Goal: Task Accomplishment & Management: Use online tool/utility

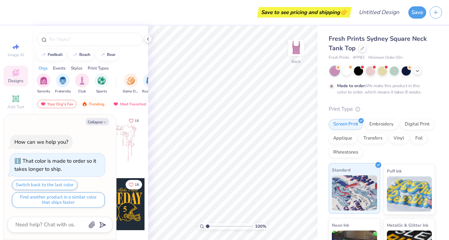
scroll to position [1, 0]
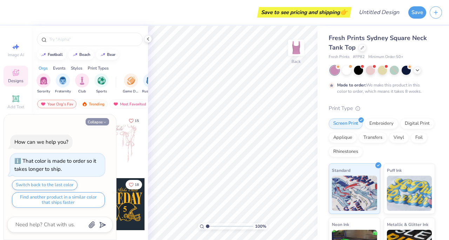
click at [102, 120] on button "Collapse" at bounding box center [98, 121] width 24 height 7
type textarea "x"
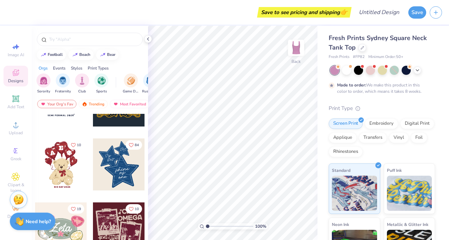
scroll to position [107, 0]
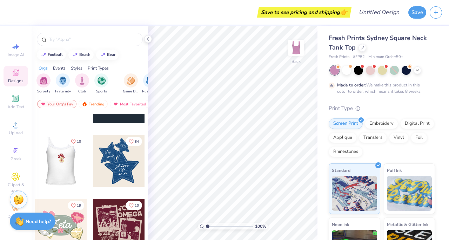
click at [66, 164] on div at bounding box center [61, 161] width 156 height 52
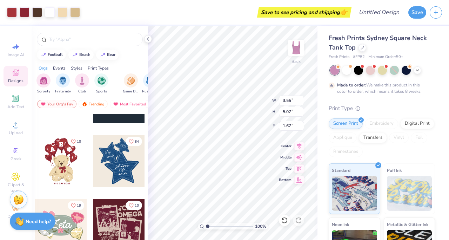
type input "3.55"
type input "5.07"
type input "1.70"
type input "3.94"
type input "5.63"
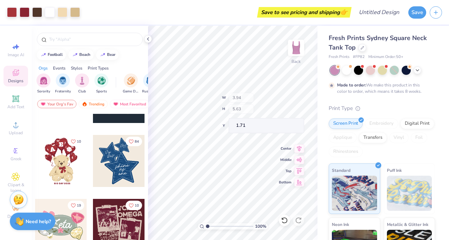
type input "1.36"
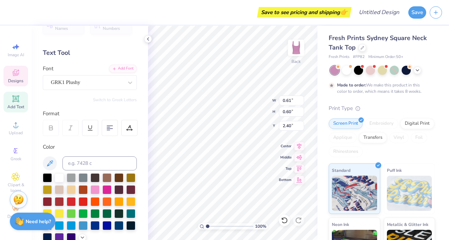
scroll to position [17, 0]
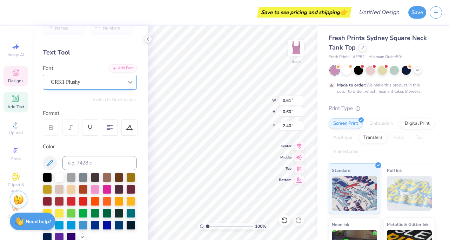
click at [128, 81] on icon at bounding box center [130, 82] width 7 height 7
click at [114, 44] on div "Personalized Names Personalized Numbers Text Tool Add Font Font GRK1 Plushy Swi…" at bounding box center [90, 133] width 117 height 214
click at [98, 187] on div at bounding box center [95, 188] width 9 height 9
drag, startPoint x: 13, startPoint y: 152, endPoint x: 28, endPoint y: 158, distance: 15.3
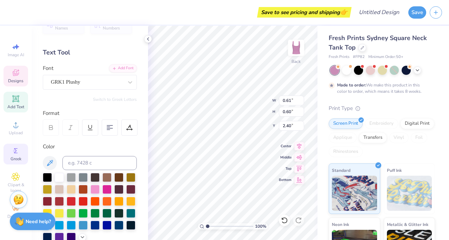
click at [13, 153] on icon at bounding box center [16, 150] width 8 height 8
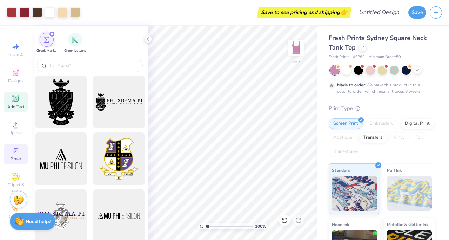
click at [13, 97] on icon at bounding box center [15, 98] width 7 height 7
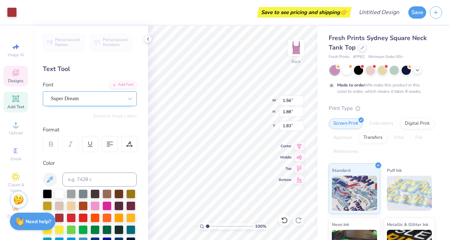
type input "1.83"
click at [13, 150] on icon at bounding box center [16, 150] width 8 height 8
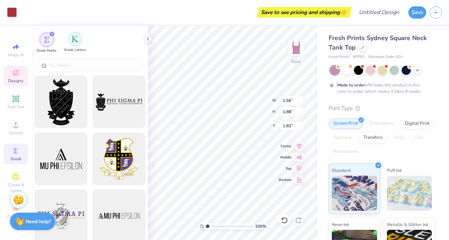
click at [74, 41] on img "filter for Greek Letters" at bounding box center [75, 38] width 7 height 7
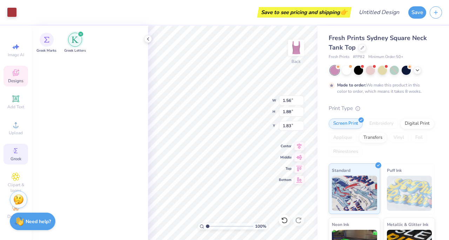
scroll to position [0, 0]
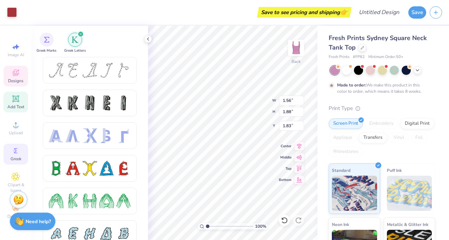
click at [15, 100] on icon at bounding box center [15, 98] width 5 height 5
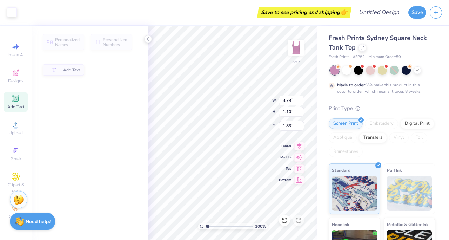
type input "3.79"
type input "1.10"
type input "5.95"
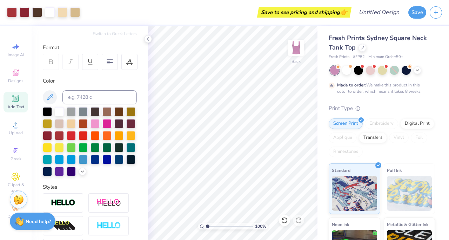
scroll to position [84, 0]
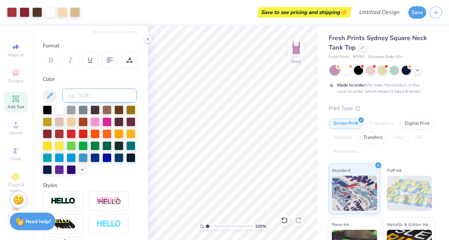
click at [95, 92] on input at bounding box center [99, 95] width 74 height 14
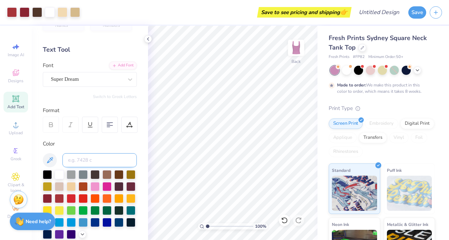
scroll to position [0, 0]
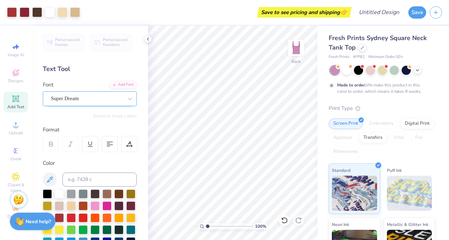
click at [101, 98] on div "Super Dream" at bounding box center [87, 98] width 74 height 11
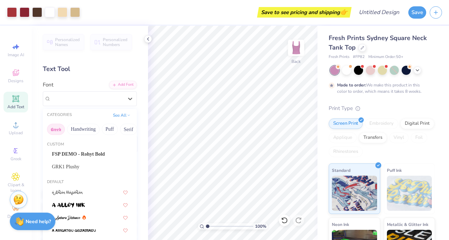
click at [54, 131] on button "Greek" at bounding box center [56, 129] width 18 height 11
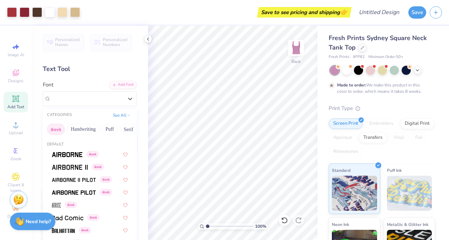
click at [54, 131] on button "Greek" at bounding box center [56, 129] width 18 height 11
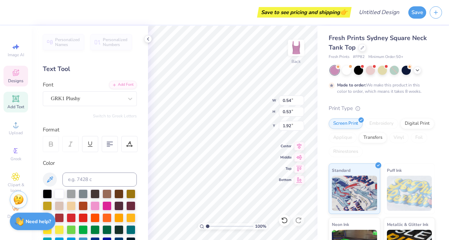
scroll to position [3, 0]
paste textarea
click at [254, 108] on div "100 % Back W 0.54 0.54 " H 0.53 0.53 " Y 1.92 1.92 " Center Middle Top Bottom" at bounding box center [233, 133] width 170 height 214
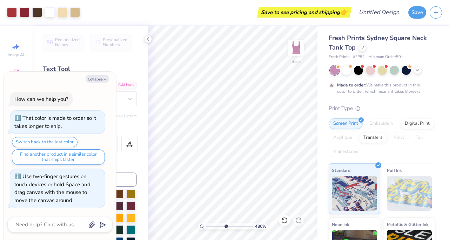
type input "4.86"
type textarea "x"
type input "4.69"
type textarea "x"
type input "3.96"
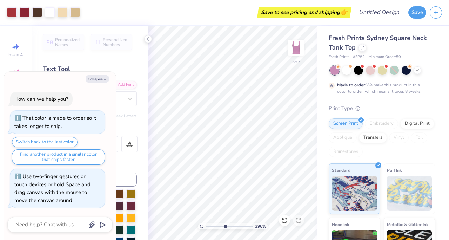
type textarea "x"
drag, startPoint x: 207, startPoint y: 225, endPoint x: 217, endPoint y: 225, distance: 9.5
type input "3.01"
click at [217, 225] on input "range" at bounding box center [229, 226] width 47 height 6
click at [95, 77] on button "Collapse" at bounding box center [98, 78] width 24 height 7
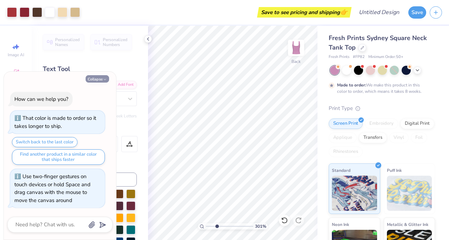
type textarea "x"
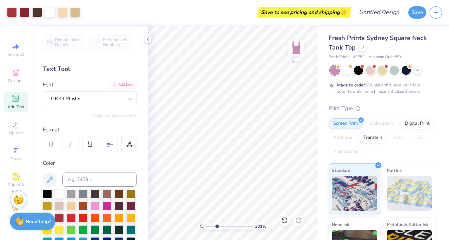
click at [14, 98] on icon at bounding box center [15, 98] width 5 height 5
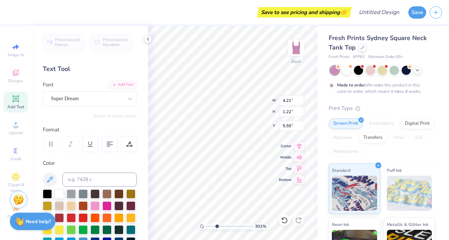
type input "4.21"
type input "1.22"
type input "5.59"
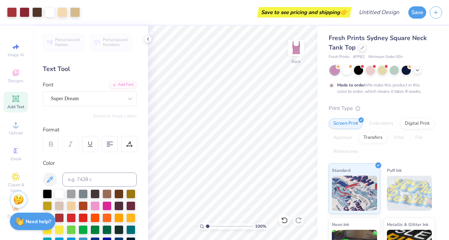
drag, startPoint x: 217, startPoint y: 225, endPoint x: 202, endPoint y: 223, distance: 15.2
type input "1"
click at [206, 223] on input "range" at bounding box center [229, 226] width 47 height 6
click at [13, 100] on icon at bounding box center [15, 98] width 7 height 7
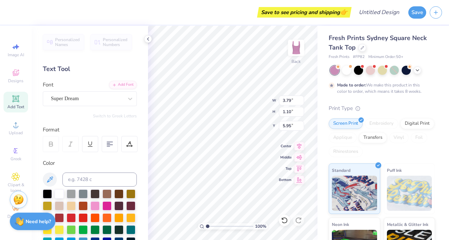
scroll to position [3, 2]
type textarea "T"
paste textarea
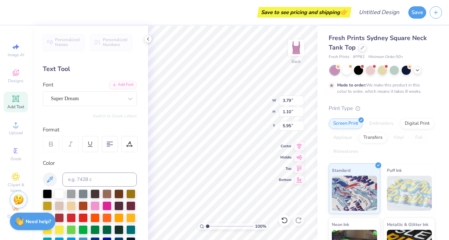
paste textarea
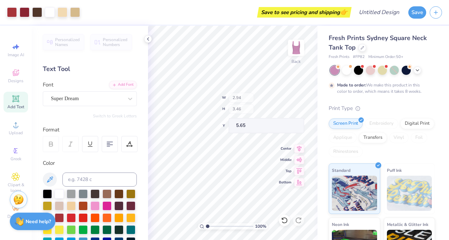
type input "2.94"
type input "3.46"
type input "5.65"
click at [284, 217] on icon at bounding box center [285, 220] width 6 height 6
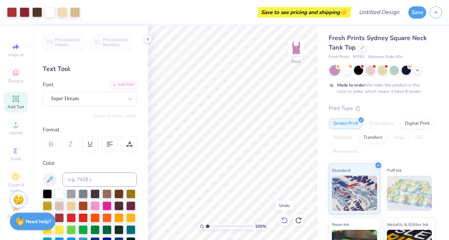
click at [284, 217] on icon at bounding box center [285, 220] width 6 height 6
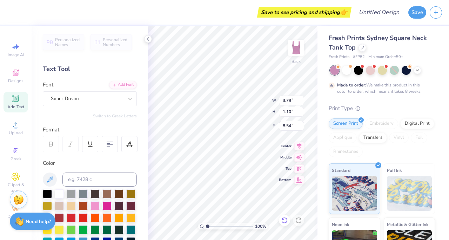
type input "8.54"
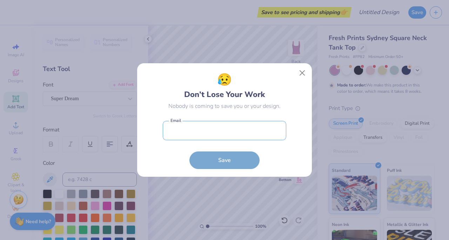
type input "koukla.diana@gmail.com"
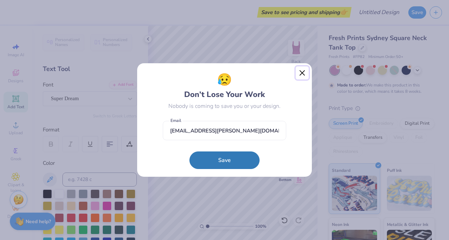
click at [303, 69] on button "Close" at bounding box center [302, 72] width 13 height 13
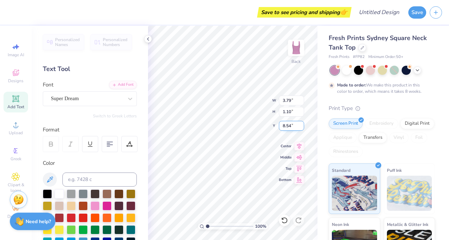
type input "8.55"
type textarea "T"
click at [20, 159] on span "Greek" at bounding box center [16, 159] width 11 height 6
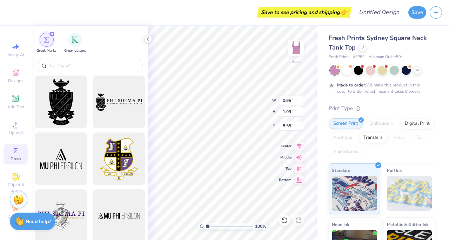
type input "0.95"
type input "1.09"
click at [81, 39] on div "filter for Greek Letters" at bounding box center [75, 39] width 14 height 14
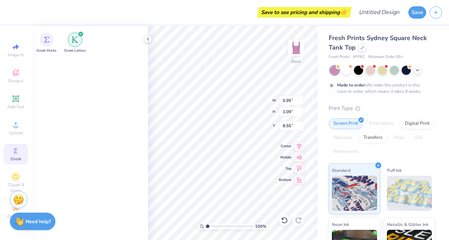
scroll to position [644, 0]
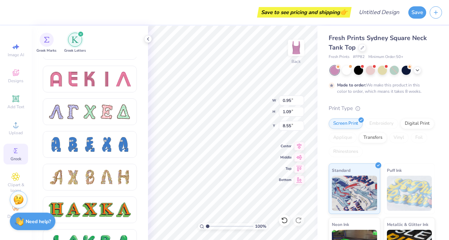
click at [21, 103] on div "Add Text" at bounding box center [16, 102] width 25 height 21
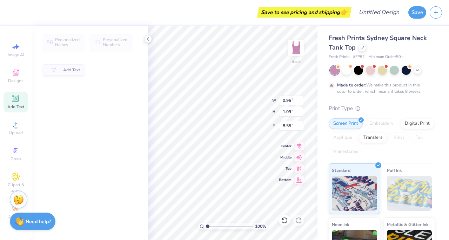
type input "3.79"
type input "1.10"
type input "5.95"
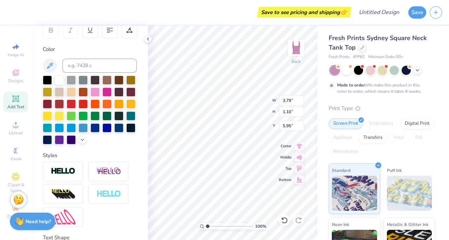
scroll to position [168, 0]
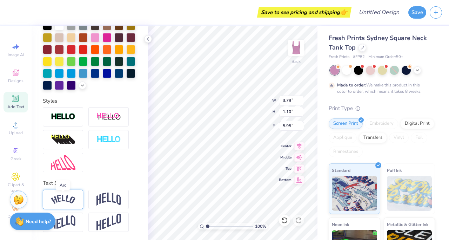
click at [72, 197] on img at bounding box center [63, 198] width 25 height 9
type input "5.14"
type input "1.44"
type input "5.78"
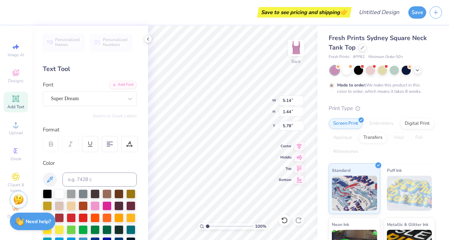
scroll to position [3, 0]
type textarea "T"
type textarea "d"
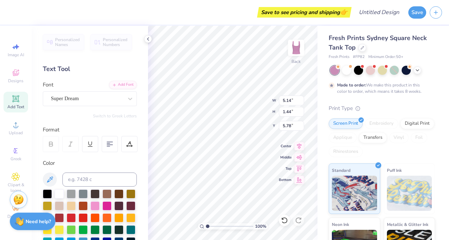
type textarea "Delta Delta Omega"
click at [124, 82] on div "Add Font" at bounding box center [123, 84] width 28 height 8
type input "0.95"
type input "1.09"
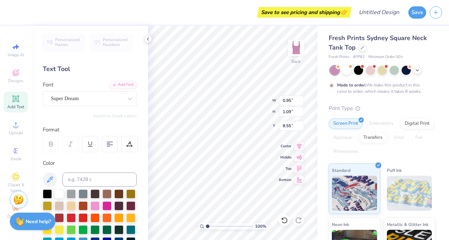
type input "8.55"
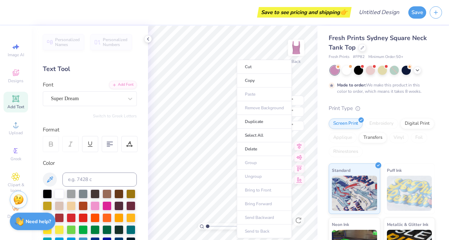
click at [237, 196] on ul "Cut Copy Paste Remove Background Duplicate Select All Delete Group Ungroup Brin…" at bounding box center [264, 149] width 55 height 178
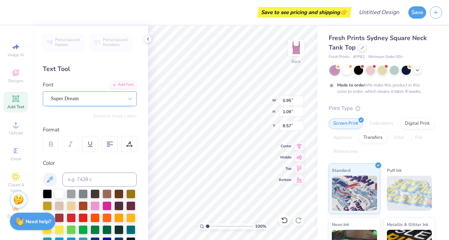
paste textarea
click at [97, 205] on div at bounding box center [95, 204] width 9 height 9
click at [97, 203] on div at bounding box center [95, 204] width 9 height 9
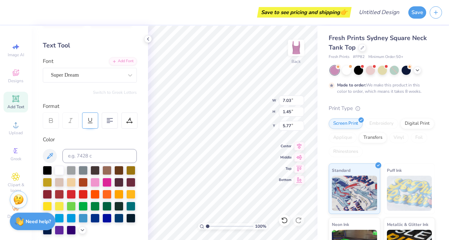
scroll to position [0, 0]
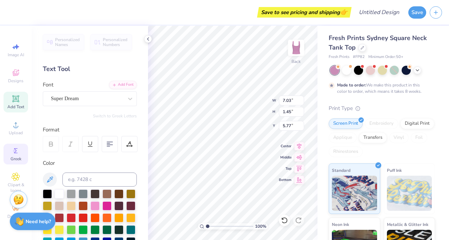
click at [13, 159] on span "Greek" at bounding box center [16, 159] width 11 height 6
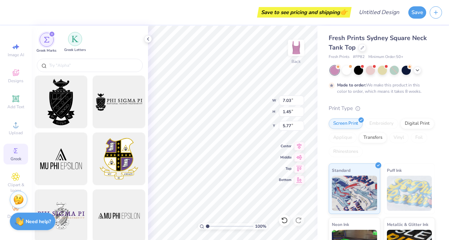
click at [75, 38] on img "filter for Greek Letters" at bounding box center [75, 38] width 7 height 7
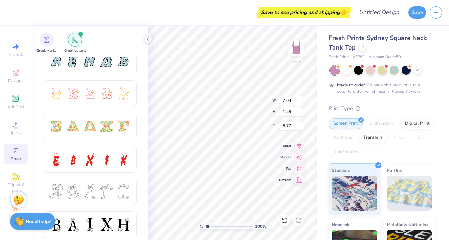
scroll to position [166, 0]
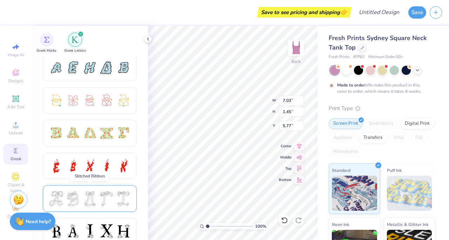
click at [85, 194] on div at bounding box center [90, 198] width 15 height 15
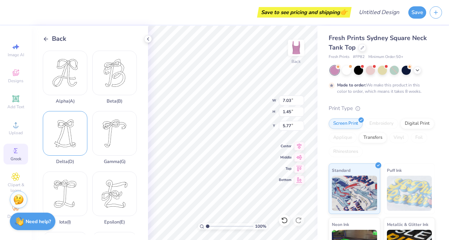
click at [77, 143] on div "Delta ( D )" at bounding box center [65, 137] width 45 height 53
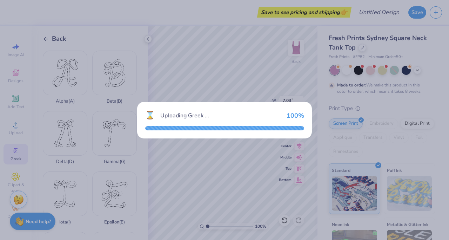
type input "2.58"
type input "3.32"
type input "4.84"
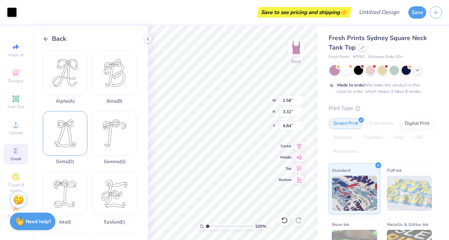
click at [73, 142] on div "Delta ( D )" at bounding box center [65, 137] width 45 height 53
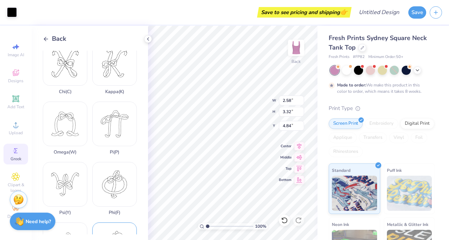
scroll to position [242, 0]
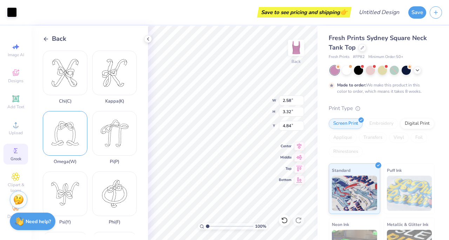
click at [75, 133] on div "Omega ( W )" at bounding box center [65, 137] width 45 height 53
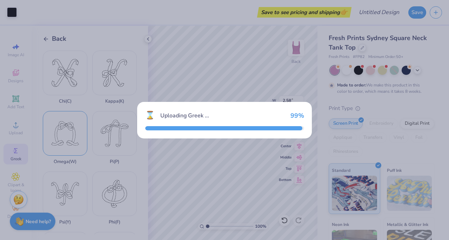
type input "3.66"
type input "3.21"
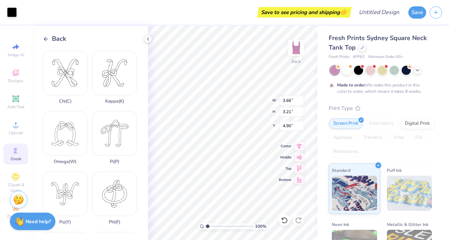
type input "7.97"
type input "1.43"
type input "1.26"
click at [45, 38] on icon at bounding box center [46, 39] width 6 height 6
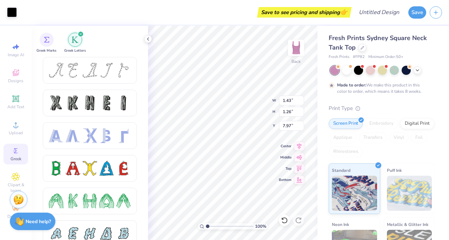
type input "1.41"
type input "1.37"
type input "7.94"
type input "0.79"
type input "0.77"
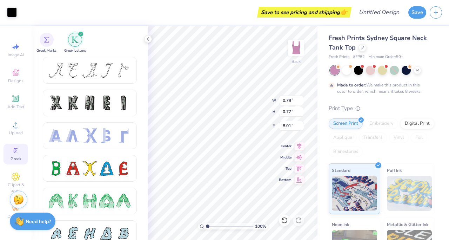
type input "2.23"
click at [284, 221] on icon at bounding box center [284, 220] width 7 height 7
click at [285, 220] on icon at bounding box center [284, 220] width 7 height 7
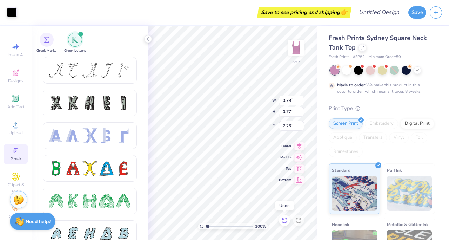
click at [281, 217] on icon at bounding box center [284, 220] width 7 height 7
click at [283, 218] on icon at bounding box center [285, 220] width 6 height 6
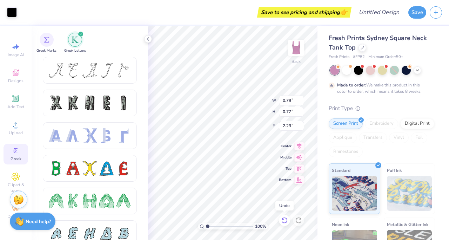
click at [284, 218] on icon at bounding box center [285, 220] width 6 height 6
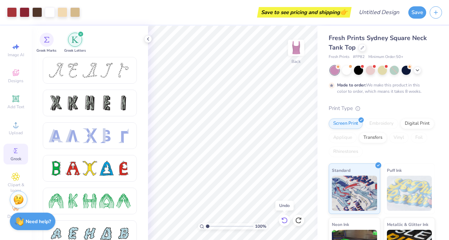
click at [281, 216] on div at bounding box center [284, 220] width 11 height 11
click at [299, 217] on icon at bounding box center [298, 220] width 7 height 7
click at [24, 217] on div "Need help? Chat with us." at bounding box center [33, 220] width 46 height 18
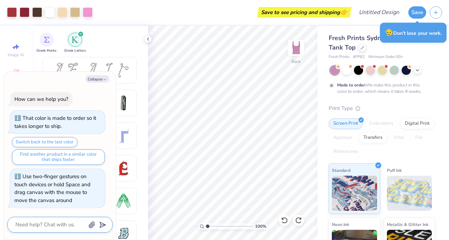
click at [37, 223] on textarea at bounding box center [50, 224] width 71 height 9
type textarea "x"
type textarea "h"
type textarea "x"
type textarea "ho"
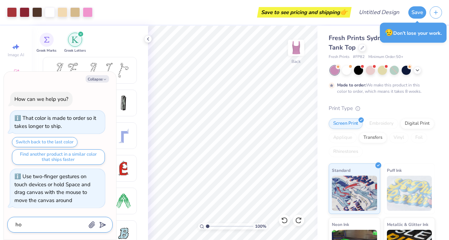
type textarea "x"
type textarea "how"
type textarea "x"
type textarea "how"
type textarea "x"
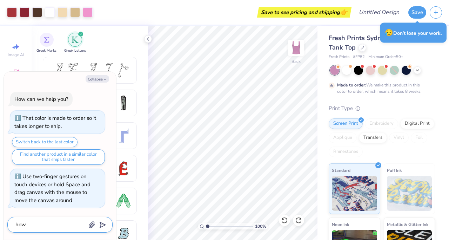
type textarea "how t"
type textarea "x"
type textarea "how to"
type textarea "x"
type textarea "how to"
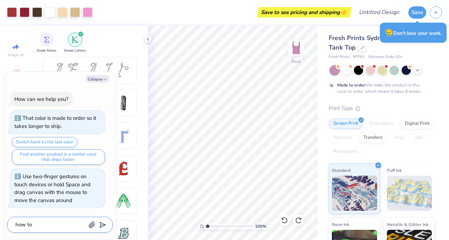
type textarea "x"
type textarea "how to g"
type textarea "x"
type textarea "how to ge"
type textarea "x"
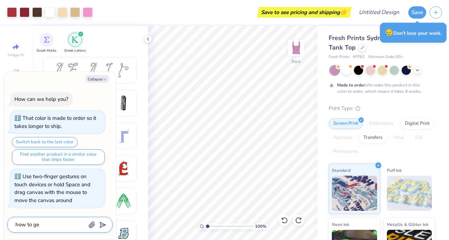
type textarea "how to get"
type textarea "x"
type textarea "how to get"
type textarea "x"
type textarea "how to get g"
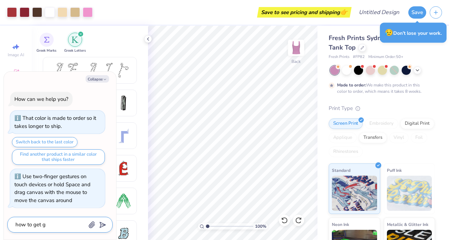
type textarea "x"
type textarea "how to get gr"
type textarea "x"
type textarea "how to get gre"
type textarea "x"
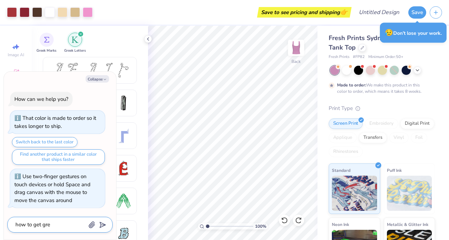
type textarea "how to get gree"
type textarea "x"
type textarea "how to get greek"
type textarea "x"
type textarea "how to get greek"
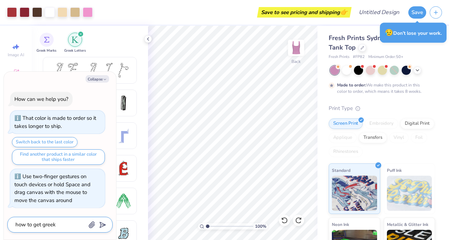
type textarea "x"
type textarea "how to get greek l"
type textarea "x"
type textarea "how to get greek le"
type textarea "x"
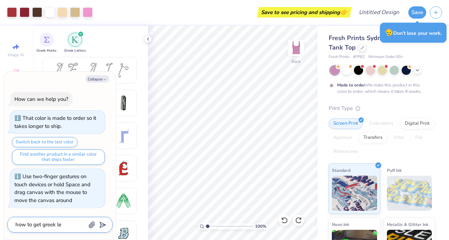
type textarea "how to get greek let"
type textarea "x"
type textarea "how to get greek lett"
type textarea "x"
type textarea "how to get greek letter"
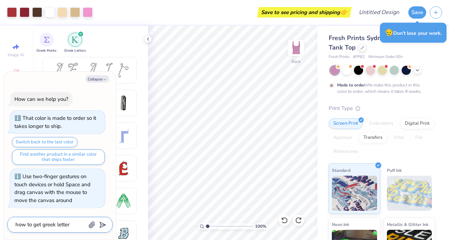
type textarea "x"
type textarea "how to get greek letters"
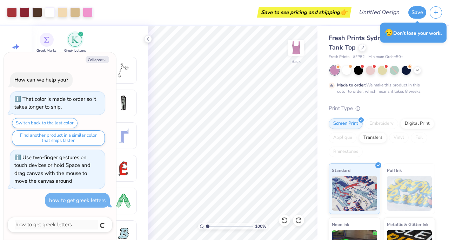
type textarea "x"
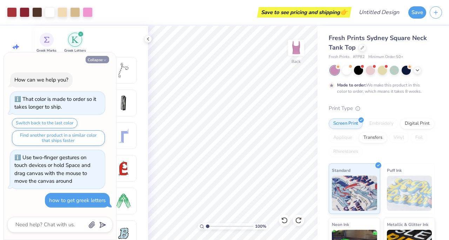
click at [100, 60] on button "Collapse" at bounding box center [98, 59] width 24 height 7
type textarea "x"
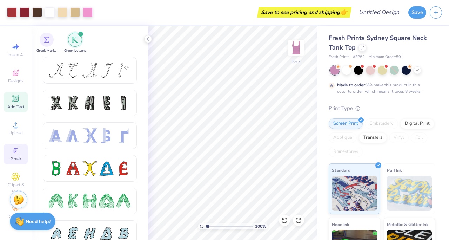
click at [20, 98] on div "Add Text" at bounding box center [16, 102] width 25 height 21
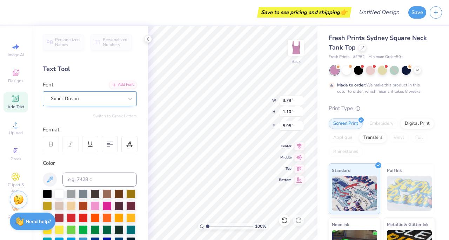
click at [60, 92] on div "Super Dream" at bounding box center [90, 98] width 94 height 15
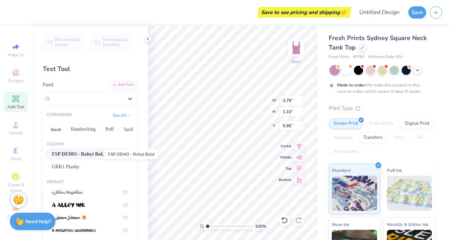
click at [59, 152] on span "FSP DEMO - Rohyt Bold" at bounding box center [78, 153] width 53 height 7
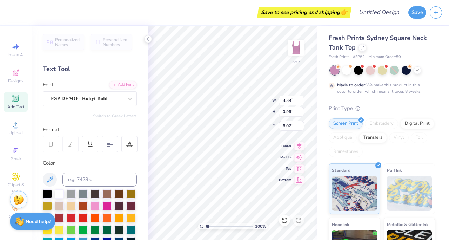
type input "3.39"
type input "0.96"
type input "6.02"
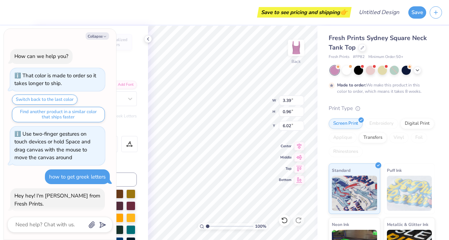
scroll to position [18, 0]
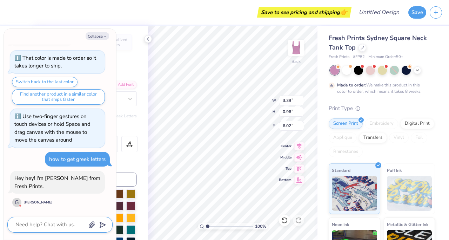
click at [58, 222] on textarea at bounding box center [50, 224] width 71 height 9
type textarea "x"
type textarea "h"
type textarea "x"
type textarea "he"
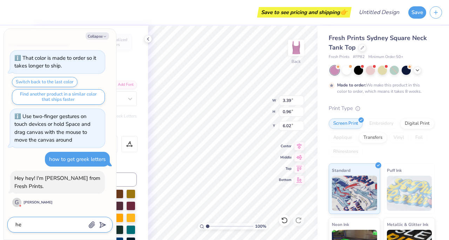
type textarea "x"
type textarea "hey"
type textarea "x"
type textarea "hey"
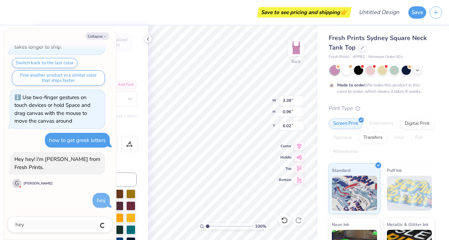
type textarea "x"
click at [128, 161] on div "Color" at bounding box center [90, 163] width 94 height 8
click at [104, 33] on button "Collapse" at bounding box center [98, 35] width 24 height 7
type textarea "x"
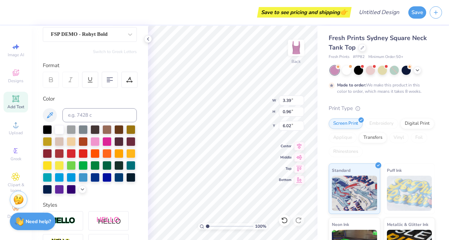
scroll to position [0, 0]
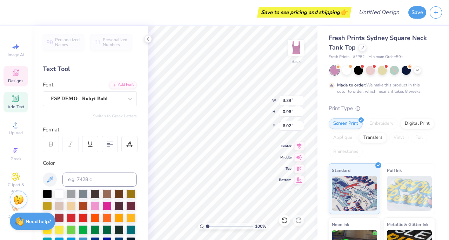
click at [16, 72] on icon at bounding box center [16, 72] width 8 height 8
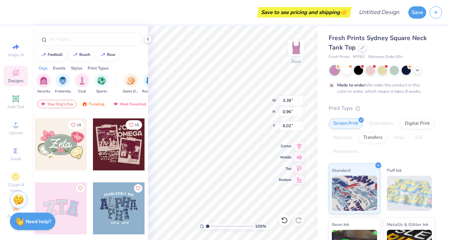
scroll to position [187, 0]
click at [17, 147] on icon at bounding box center [16, 150] width 8 height 8
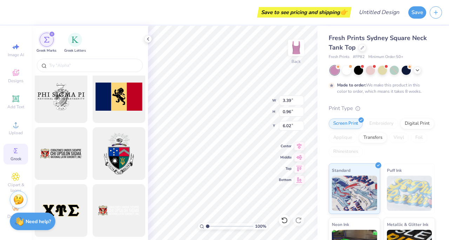
scroll to position [542, 0]
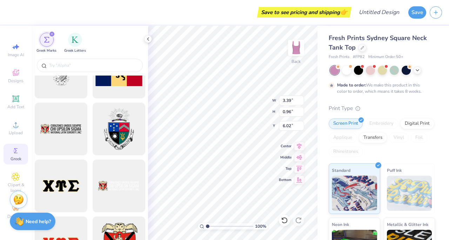
type input "9.23"
click at [48, 218] on strong "Need help?" at bounding box center [38, 220] width 25 height 7
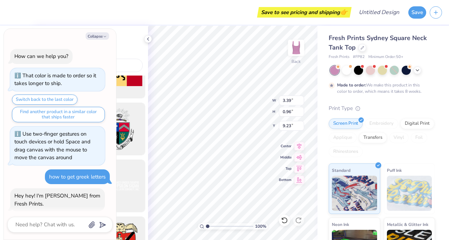
scroll to position [37, 0]
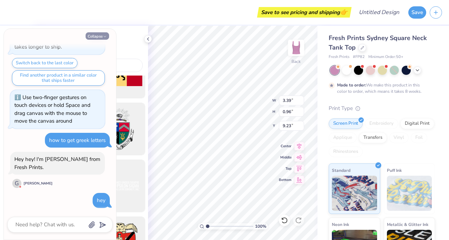
click at [103, 34] on icon "button" at bounding box center [105, 36] width 4 height 4
type textarea "x"
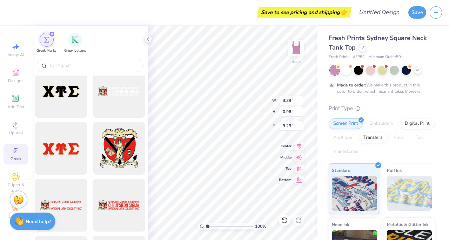
scroll to position [3, 0]
type textarea "TEXT"
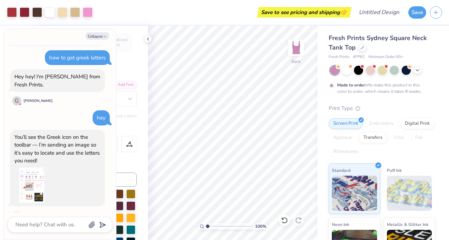
scroll to position [131, 0]
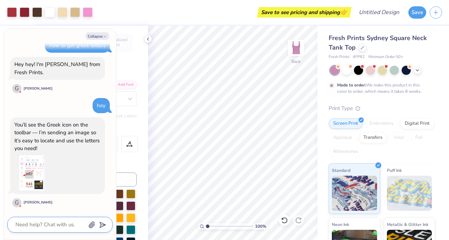
click at [51, 221] on textarea at bounding box center [50, 224] width 71 height 9
type textarea "x"
type textarea "t"
type textarea "x"
type textarea "th"
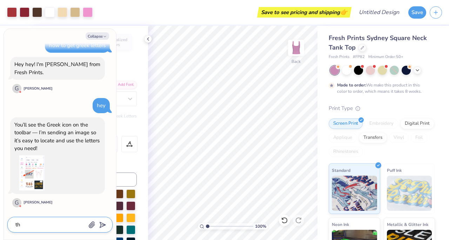
type textarea "x"
type textarea "tha"
type textarea "x"
type textarea "than"
type textarea "x"
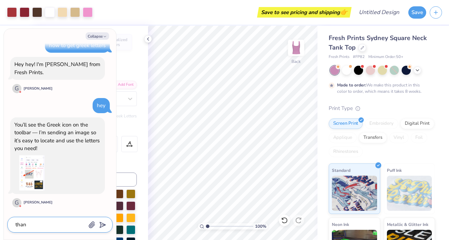
type textarea "thank"
type textarea "x"
type textarea "thank"
type textarea "x"
type textarea "thank y"
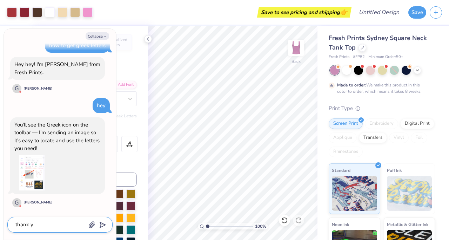
type textarea "x"
type textarea "thank yo"
type textarea "x"
type textarea "thank you"
click at [102, 224] on icon "submit" at bounding box center [102, 225] width 10 height 10
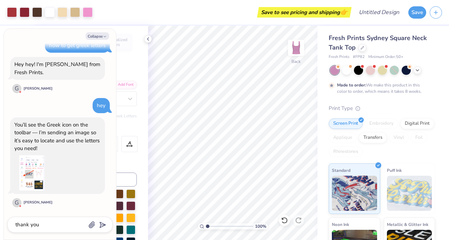
scroll to position [151, 0]
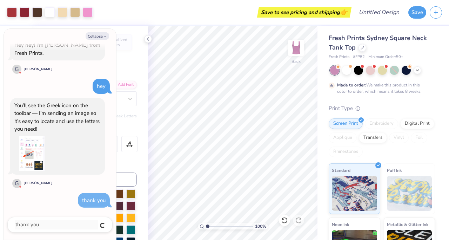
type textarea "x"
click at [100, 35] on button "Collapse" at bounding box center [98, 35] width 24 height 7
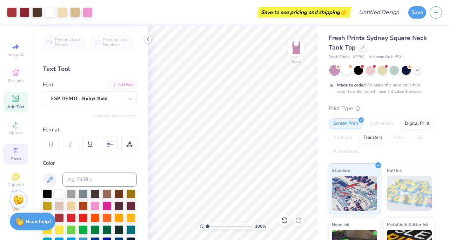
click at [15, 152] on icon at bounding box center [16, 150] width 4 height 5
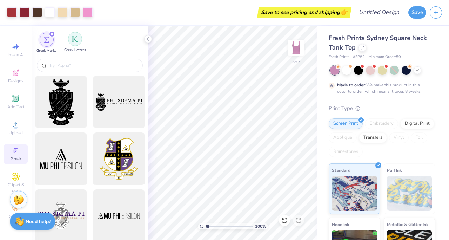
click at [73, 36] on img "filter for Greek Letters" at bounding box center [75, 38] width 7 height 7
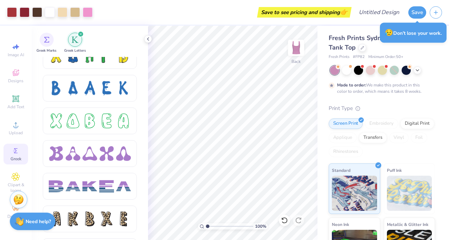
scroll to position [1027, 0]
click at [94, 120] on div at bounding box center [90, 121] width 15 height 15
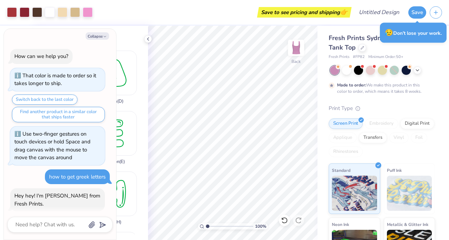
scroll to position [199, 0]
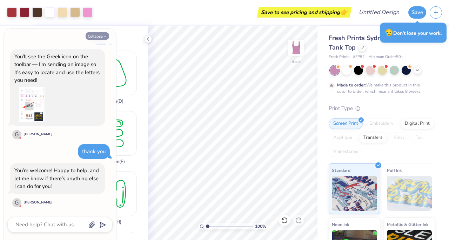
click at [102, 33] on button "Collapse" at bounding box center [98, 35] width 24 height 7
type textarea "x"
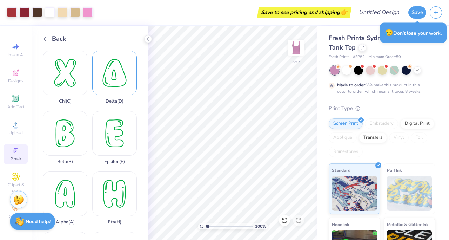
click at [106, 79] on div "Delta ( D )" at bounding box center [114, 77] width 45 height 53
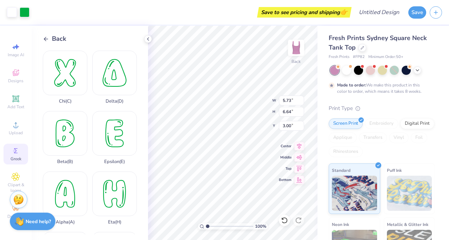
type input "3.00"
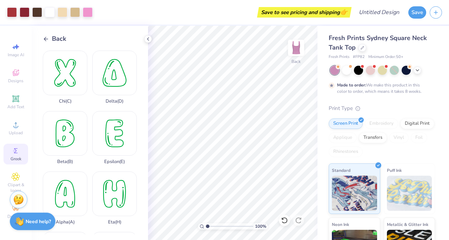
click at [44, 37] on icon at bounding box center [46, 39] width 6 height 6
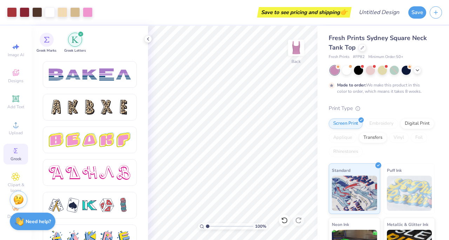
scroll to position [1142, 0]
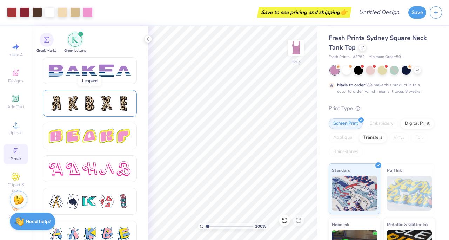
click at [74, 114] on div at bounding box center [90, 103] width 94 height 27
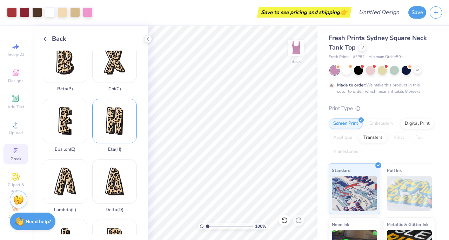
scroll to position [73, 0]
click at [111, 190] on div "Delta ( D )" at bounding box center [114, 184] width 45 height 53
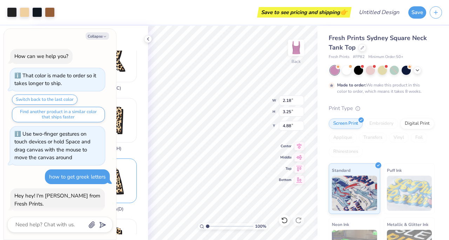
scroll to position [269, 0]
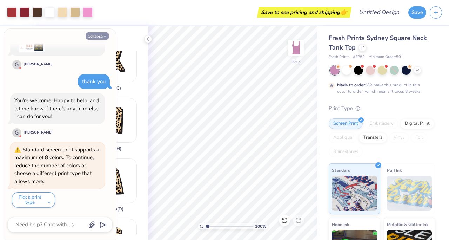
click at [102, 35] on button "Collapse" at bounding box center [98, 35] width 24 height 7
type textarea "x"
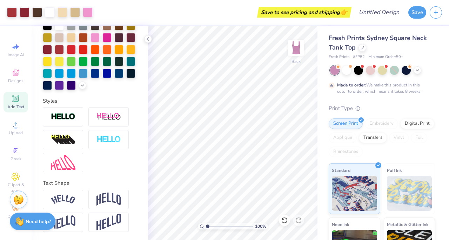
scroll to position [0, 0]
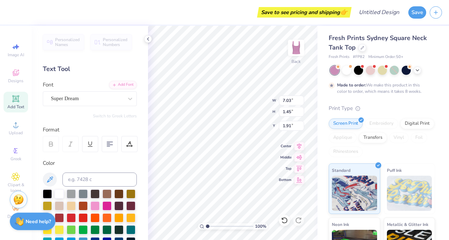
type input "1.91"
type input "3.35"
type input "0.69"
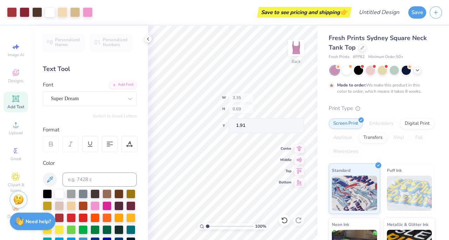
type input "2.00"
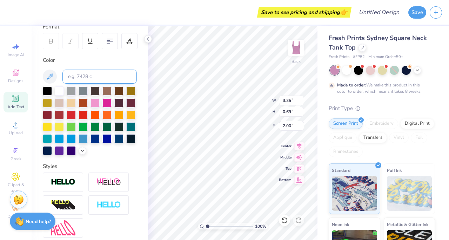
scroll to position [168, 0]
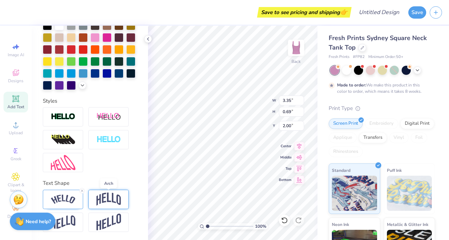
click at [102, 200] on img at bounding box center [109, 198] width 25 height 13
type input "3.00"
type input "0.85"
type input "2.15"
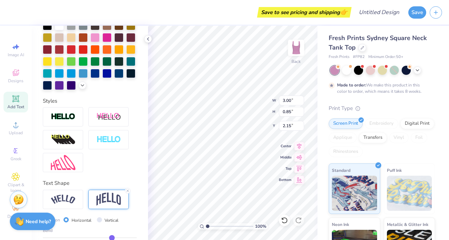
type textarea "Delta Delta Omega"
click at [238, 93] on div "100 % Back W 3.00 3.00 " H 0.85 0.85 " Y 2.15 2.15 " Center Middle Top Bottom" at bounding box center [233, 133] width 170 height 214
click at [75, 192] on div at bounding box center [63, 199] width 40 height 19
type input "3.53"
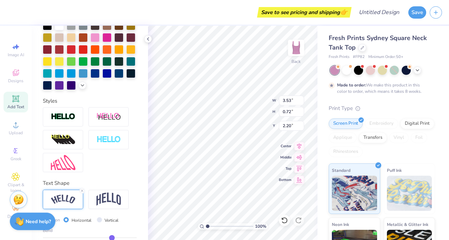
type input "0.72"
click at [74, 197] on img at bounding box center [63, 198] width 25 height 9
type input "2.28"
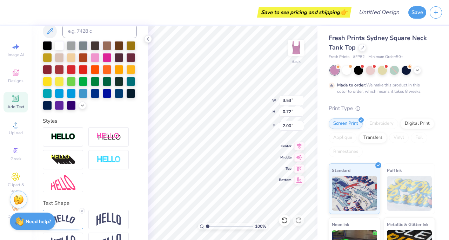
scroll to position [140, 0]
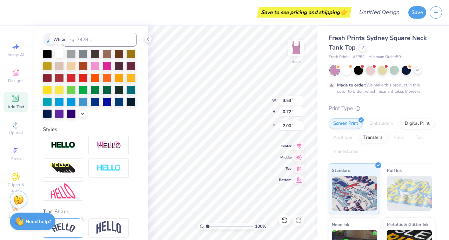
click at [59, 52] on div at bounding box center [59, 53] width 9 height 9
type textarea "x"
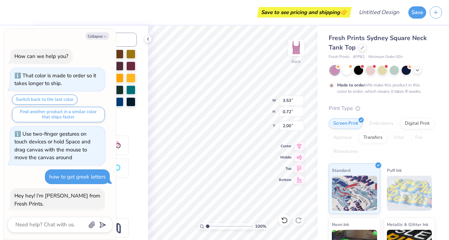
scroll to position [310, 0]
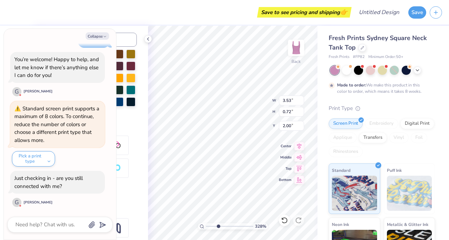
drag, startPoint x: 207, startPoint y: 225, endPoint x: 218, endPoint y: 229, distance: 11.7
type input "3.26"
click at [218, 229] on input "range" at bounding box center [229, 226] width 47 height 6
type textarea "x"
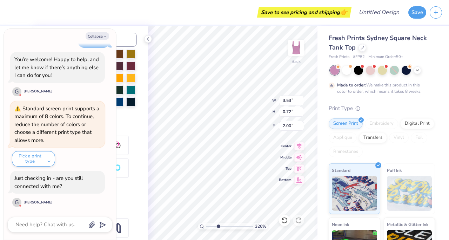
scroll to position [3, 6]
type textarea "Delta Delta Omega"
type textarea "x"
type input "2.15"
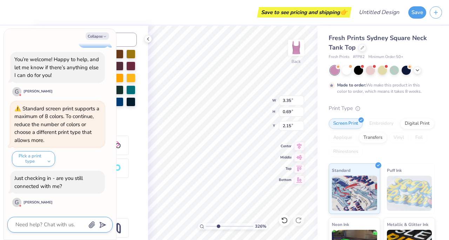
click at [61, 227] on textarea at bounding box center [50, 224] width 71 height 9
type textarea "x"
type textarea "y"
type textarea "x"
type textarea "ye"
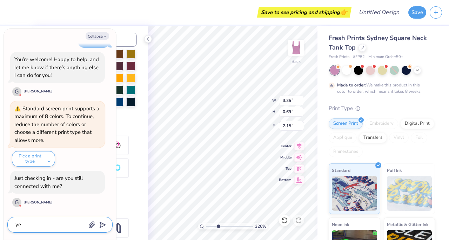
type textarea "x"
type textarea "yes"
click at [105, 223] on icon "submit" at bounding box center [102, 225] width 10 height 10
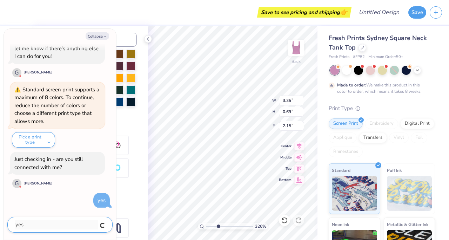
type textarea "x"
click at [104, 35] on icon "button" at bounding box center [105, 36] width 4 height 4
type textarea "x"
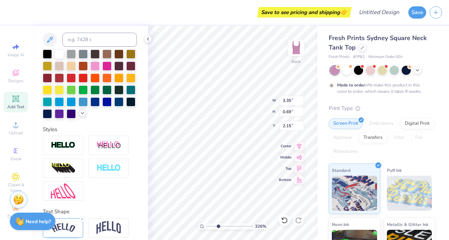
click at [81, 112] on polyline at bounding box center [82, 112] width 3 height 1
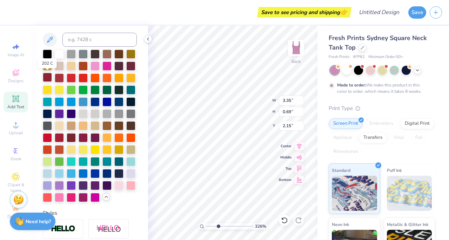
click at [47, 75] on div at bounding box center [47, 77] width 9 height 9
click at [132, 64] on div at bounding box center [130, 65] width 9 height 9
click at [58, 122] on div at bounding box center [59, 124] width 9 height 9
click at [47, 52] on div at bounding box center [47, 53] width 9 height 9
click at [132, 125] on div at bounding box center [130, 124] width 9 height 9
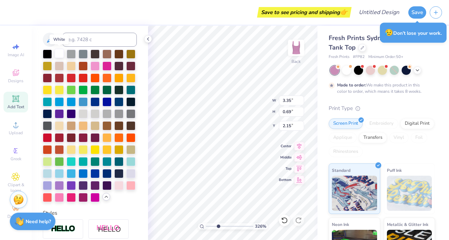
click at [59, 51] on div at bounding box center [59, 53] width 9 height 9
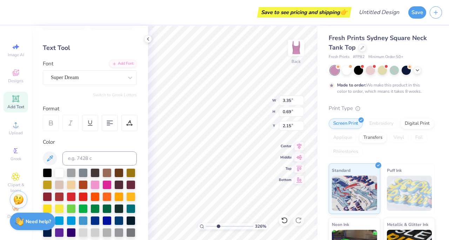
scroll to position [0, 0]
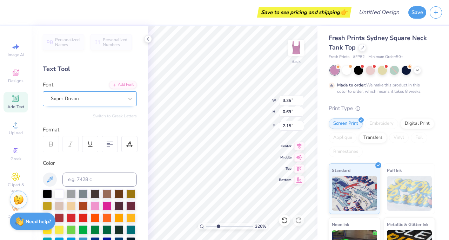
click at [119, 99] on div "Super Dream" at bounding box center [87, 98] width 74 height 11
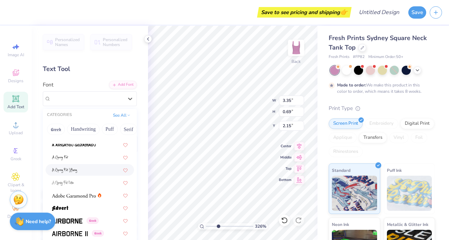
scroll to position [85, 0]
click at [84, 156] on div at bounding box center [90, 157] width 76 height 7
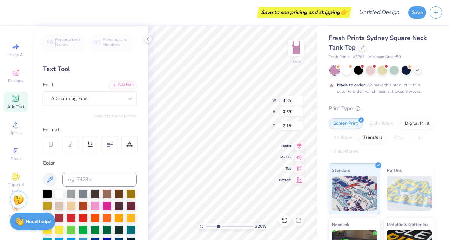
type input "1.60"
type input "0.45"
type input "2.27"
click at [97, 100] on div "A Charming Font" at bounding box center [87, 98] width 74 height 11
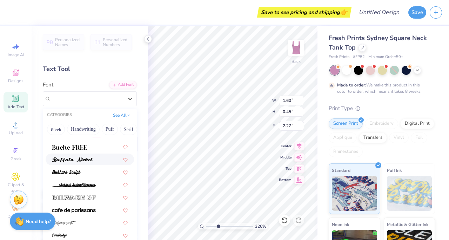
scroll to position [683, 0]
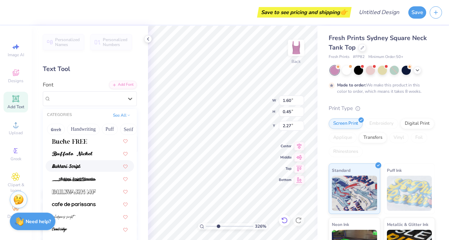
click at [286, 219] on icon at bounding box center [284, 220] width 7 height 7
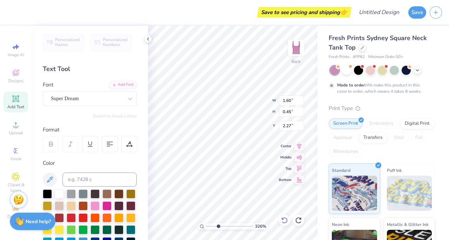
type input "3.35"
type input "0.69"
type input "2.15"
drag, startPoint x: 218, startPoint y: 225, endPoint x: 202, endPoint y: 224, distance: 16.2
click at [206, 224] on input "range" at bounding box center [229, 226] width 47 height 6
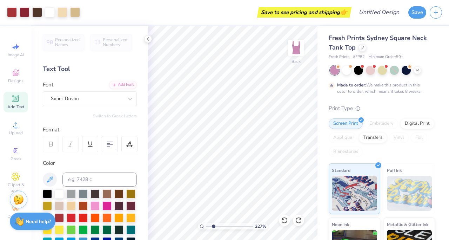
drag, startPoint x: 207, startPoint y: 225, endPoint x: 213, endPoint y: 225, distance: 6.7
type input "2.24"
click at [213, 225] on input "range" at bounding box center [229, 226] width 47 height 6
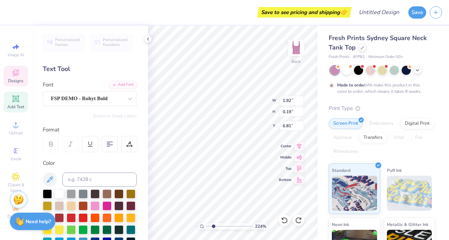
scroll to position [3, 15]
type textarea "B"
type textarea "Delta Delta Omega"
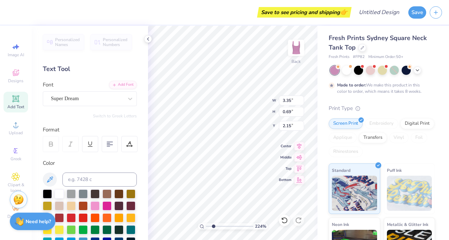
type input "3.35"
type input "0.69"
type input "2.15"
type textarea "D"
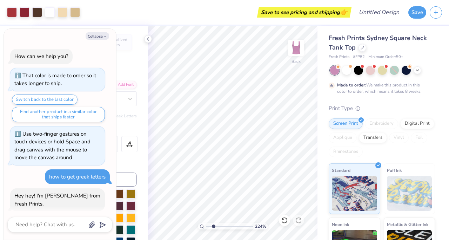
scroll to position [378, 0]
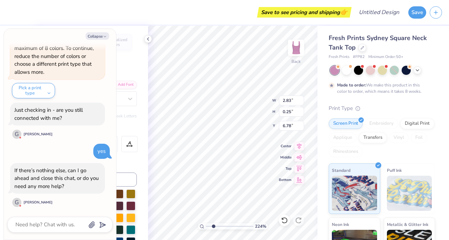
type textarea "x"
type input "6.93"
type textarea "x"
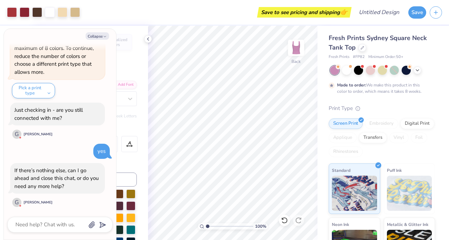
drag, startPoint x: 213, startPoint y: 224, endPoint x: 194, endPoint y: 225, distance: 19.0
type input "1"
click at [206, 225] on input "range" at bounding box center [229, 226] width 47 height 6
click at [284, 220] on icon at bounding box center [284, 220] width 7 height 7
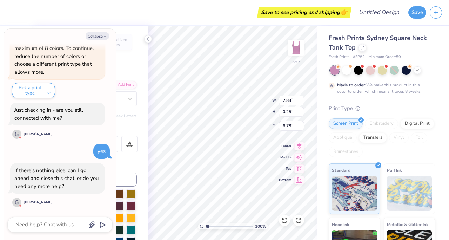
type textarea "x"
type input "6.81"
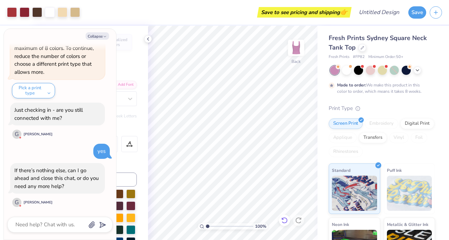
click at [284, 216] on div at bounding box center [284, 220] width 11 height 11
click at [56, 225] on textarea at bounding box center [50, 224] width 71 height 9
type textarea "x"
click at [100, 224] on polygon "submit" at bounding box center [101, 225] width 8 height 8
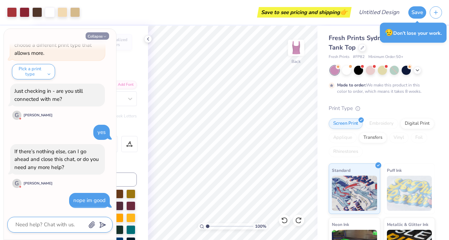
click at [101, 37] on button "Collapse" at bounding box center [98, 35] width 24 height 7
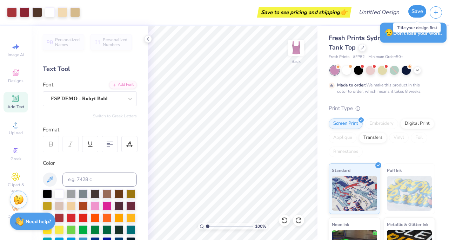
click at [417, 10] on button "Save" at bounding box center [418, 11] width 18 height 12
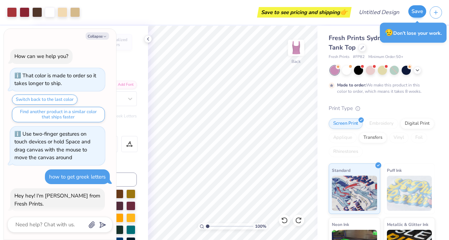
scroll to position [417, 0]
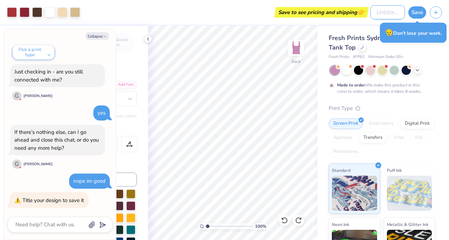
click at [391, 13] on input "Design Title" at bounding box center [388, 12] width 34 height 14
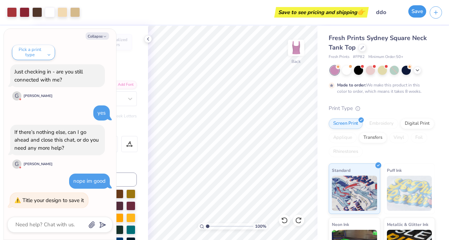
click at [421, 14] on button "Save" at bounding box center [418, 11] width 18 height 12
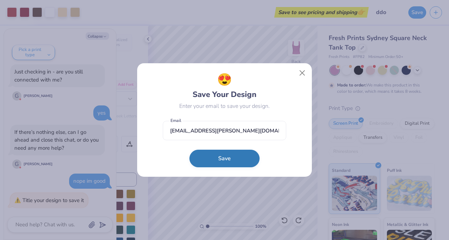
click at [223, 157] on button "Save" at bounding box center [225, 159] width 70 height 18
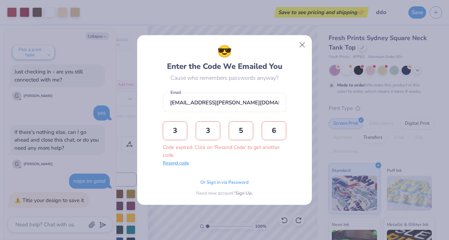
click at [182, 163] on button "Resend code" at bounding box center [176, 163] width 26 height 7
click at [178, 135] on input "text" at bounding box center [175, 130] width 25 height 19
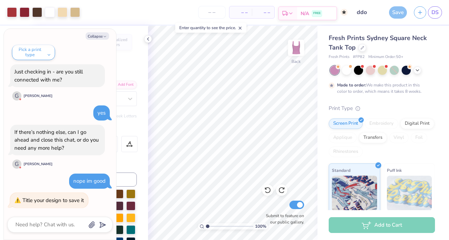
click at [398, 13] on div "Save" at bounding box center [398, 12] width 18 height 12
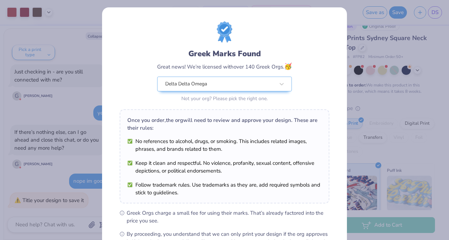
scroll to position [1, 0]
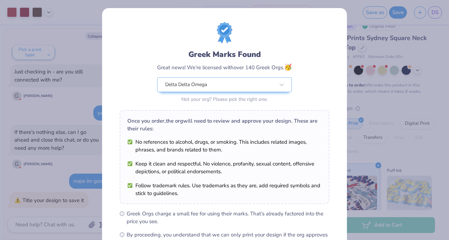
click at [358, 19] on div "Greek Marks Found Great news! We’re licensed with over 140 Greek Orgs. 🥳 Delta …" at bounding box center [224, 120] width 449 height 240
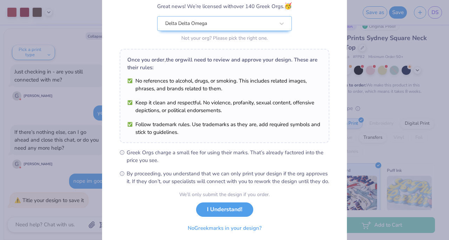
scroll to position [89, 0]
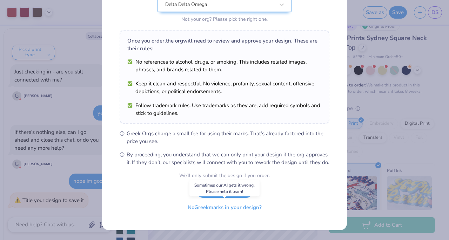
click at [202, 207] on button "No Greek marks in your design?" at bounding box center [225, 207] width 86 height 14
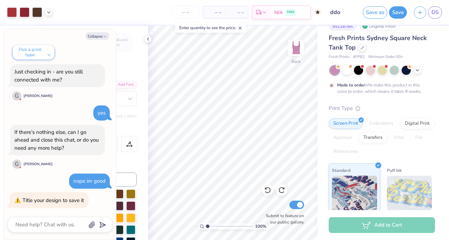
scroll to position [0, 0]
click at [378, 13] on button "Save as" at bounding box center [375, 12] width 25 height 12
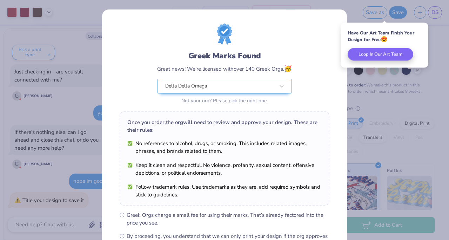
scroll to position [89, 0]
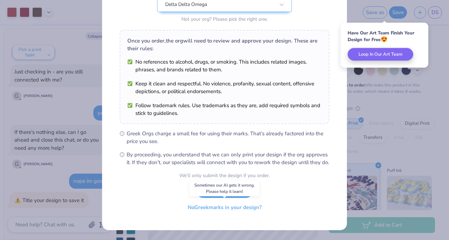
click at [218, 209] on button "No Greek marks in your design?" at bounding box center [225, 207] width 86 height 14
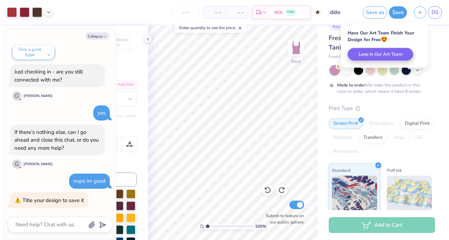
scroll to position [0, 0]
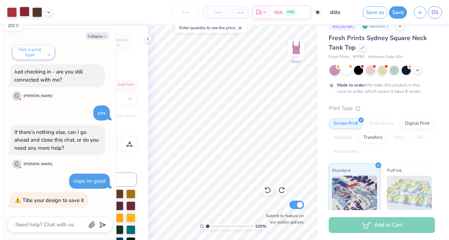
click at [25, 14] on div at bounding box center [25, 12] width 10 height 10
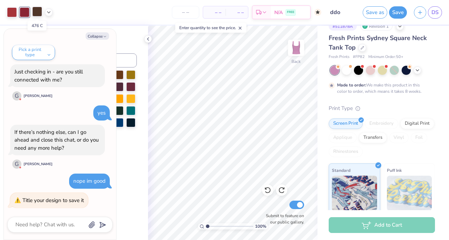
click at [38, 12] on div at bounding box center [37, 12] width 10 height 10
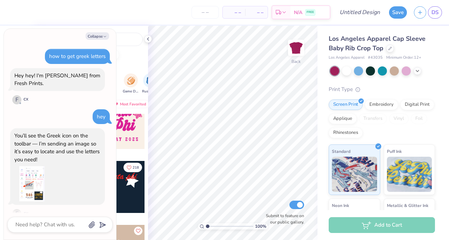
scroll to position [268, 0]
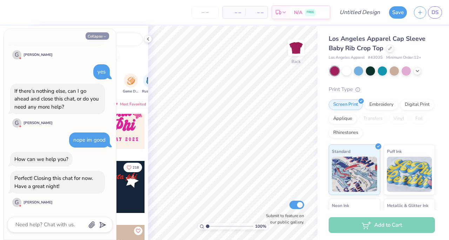
click at [97, 38] on button "Collapse" at bounding box center [98, 35] width 24 height 7
type textarea "x"
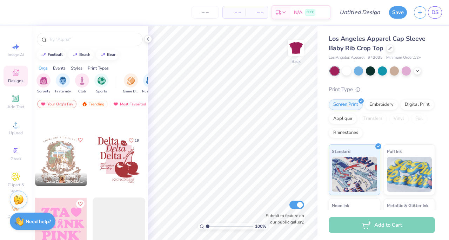
scroll to position [1932, 0]
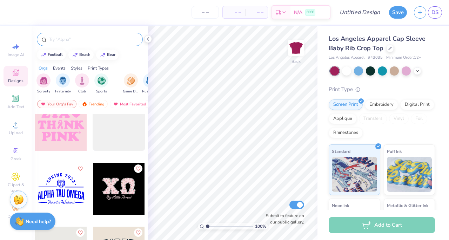
click at [79, 38] on input "text" at bounding box center [93, 39] width 90 height 7
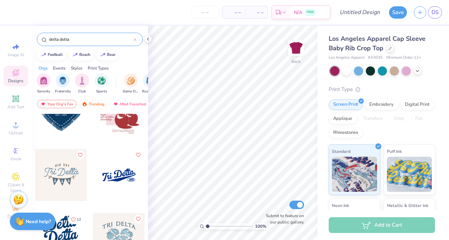
scroll to position [0, 0]
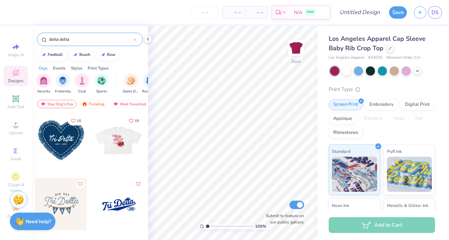
type input "delta delta"
click at [115, 145] on div at bounding box center [119, 140] width 52 height 52
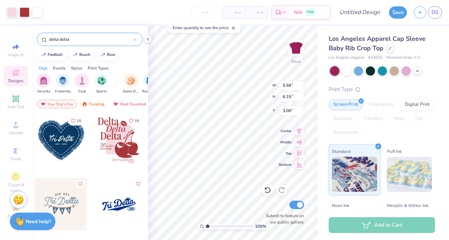
click at [134, 39] on icon at bounding box center [135, 39] width 3 height 3
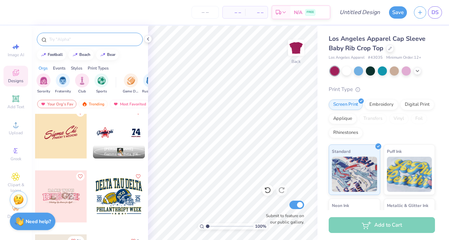
scroll to position [1330, 0]
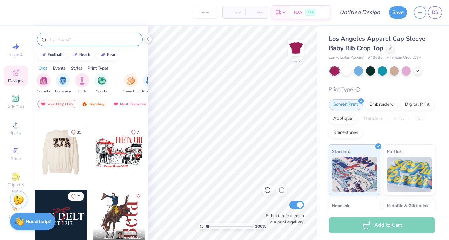
click at [35, 153] on div at bounding box center [9, 152] width 52 height 52
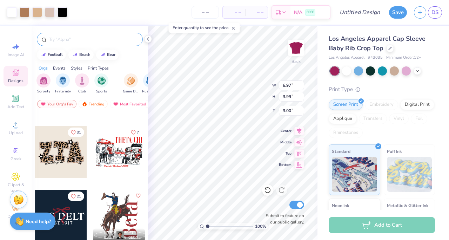
click at [103, 38] on input "text" at bounding box center [93, 39] width 90 height 7
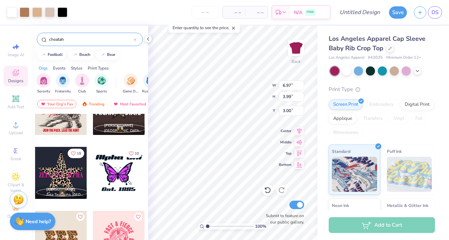
scroll to position [742, 0]
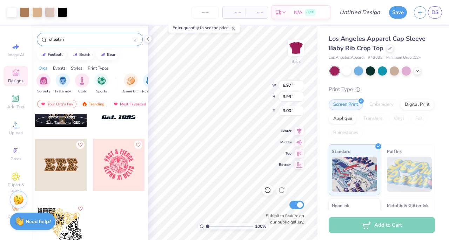
type input "cheatah"
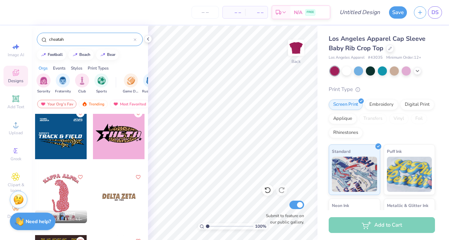
scroll to position [0, 0]
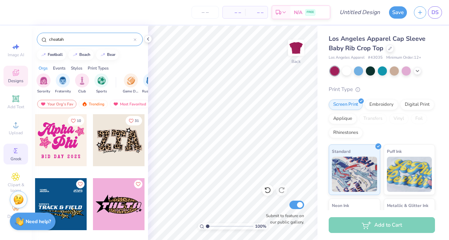
click at [15, 155] on div "Greek" at bounding box center [16, 154] width 25 height 21
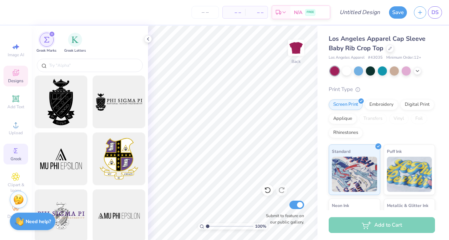
click at [19, 80] on span "Designs" at bounding box center [15, 81] width 15 height 6
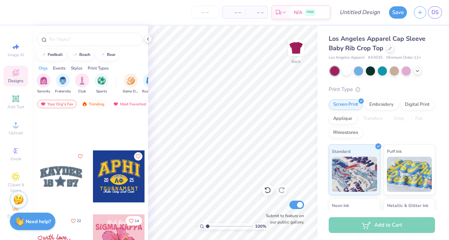
scroll to position [2508, 0]
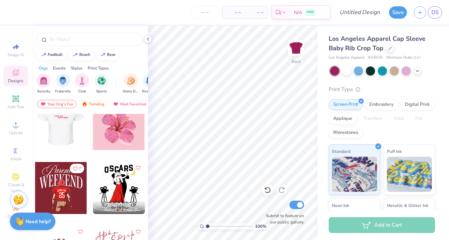
click at [35, 136] on div at bounding box center [9, 124] width 52 height 52
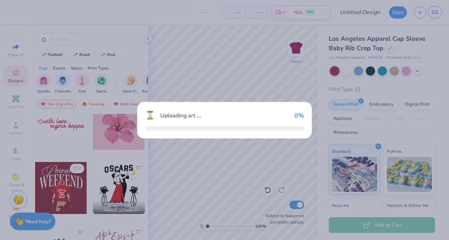
click at [60, 136] on div "⌛ Uploading art ... 0 %" at bounding box center [224, 120] width 449 height 240
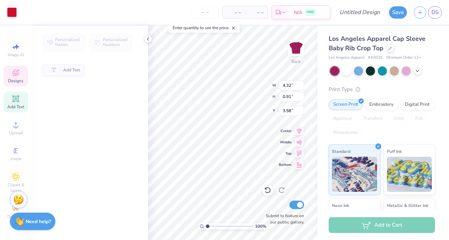
type input "4.32"
type input "0.91"
type input "3.58"
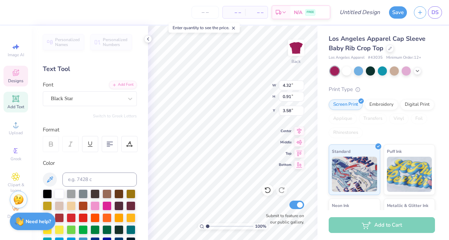
scroll to position [3, 0]
type textarea "s"
type textarea "delta delta omega"
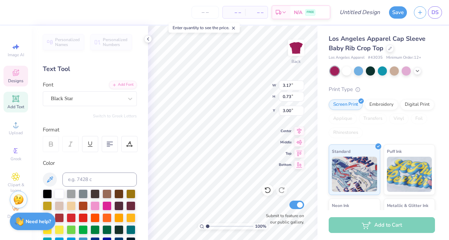
type input "3.17"
type input "0.73"
type input "2.63"
type input "5.39"
type input "0.84"
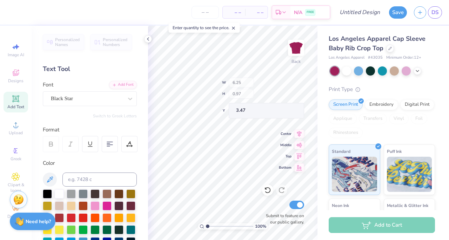
type input "3.61"
type input "3.17"
type input "0.73"
type input "2.63"
type input "1.18"
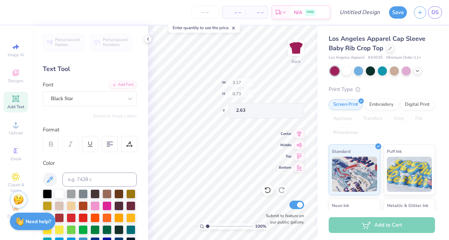
type input "0.27"
type input "2.54"
click at [265, 187] on icon at bounding box center [267, 189] width 7 height 7
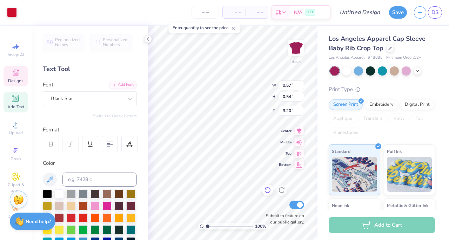
click at [265, 187] on icon at bounding box center [267, 189] width 7 height 7
click at [264, 188] on icon at bounding box center [267, 189] width 7 height 7
click at [264, 190] on div at bounding box center [267, 189] width 11 height 11
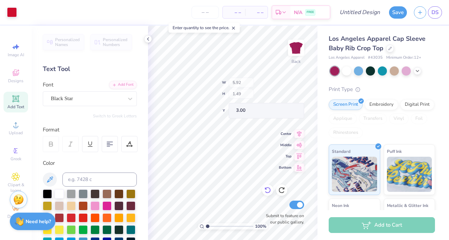
type input "5.92"
type input "1.49"
type input "3.00"
click at [282, 186] on div at bounding box center [281, 189] width 11 height 11
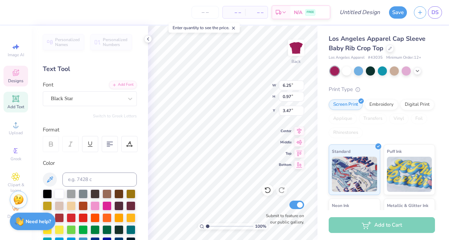
type input "3.74"
type input "4.99"
type input "0.78"
type input "3.94"
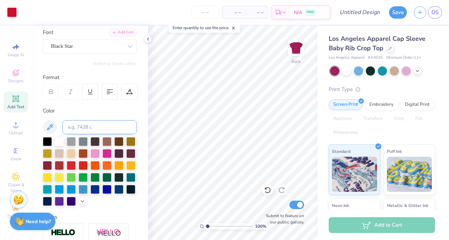
scroll to position [66, 0]
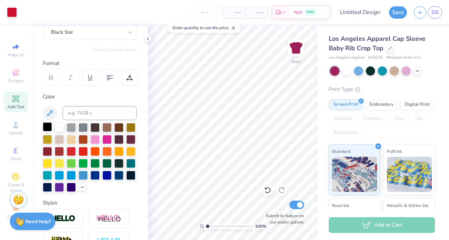
click at [47, 125] on div at bounding box center [47, 126] width 9 height 9
click at [83, 186] on icon at bounding box center [83, 187] width 6 height 6
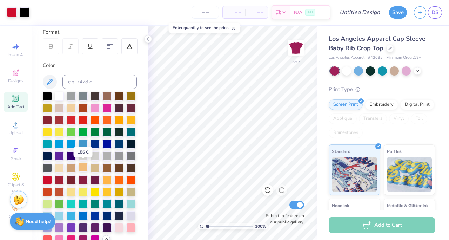
scroll to position [103, 0]
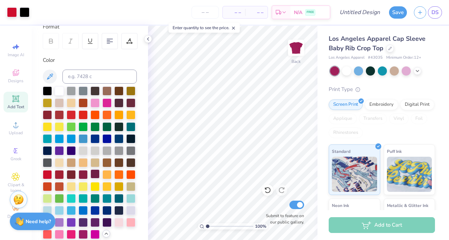
click at [93, 175] on div at bounding box center [95, 173] width 9 height 9
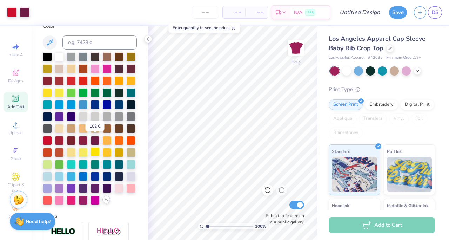
scroll to position [155, 0]
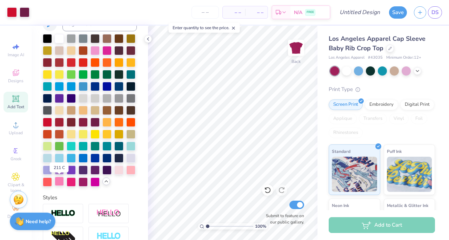
click at [57, 180] on div at bounding box center [59, 181] width 9 height 9
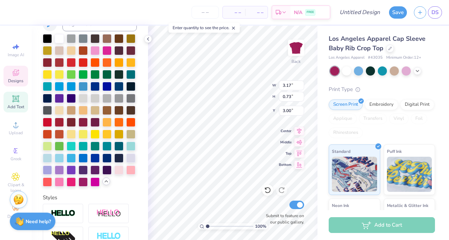
scroll to position [3, 2]
click at [56, 182] on div at bounding box center [59, 181] width 9 height 9
click at [59, 179] on div at bounding box center [59, 181] width 9 height 9
type input "3.16"
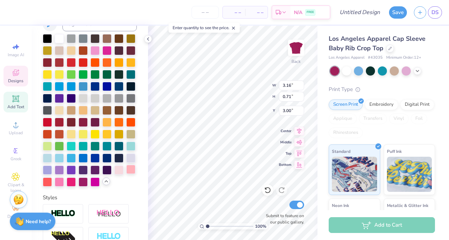
type input "0.71"
type textarea "with love."
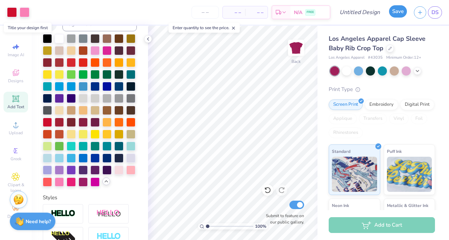
click at [395, 10] on button "Save" at bounding box center [398, 11] width 18 height 12
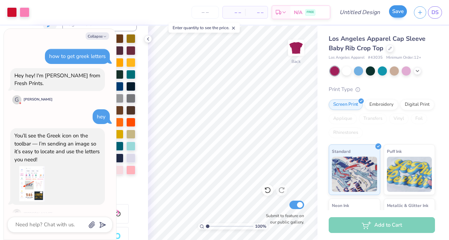
scroll to position [287, 0]
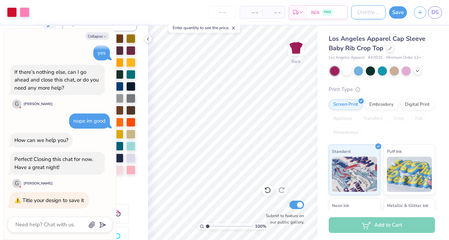
type textarea "x"
click at [378, 12] on input "Design Title" at bounding box center [368, 12] width 34 height 14
type input "d"
type textarea "x"
type input "dd"
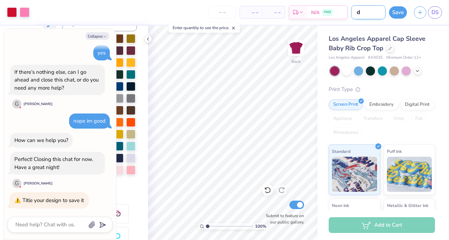
type textarea "x"
type input "dd0"
type textarea "x"
type input "dd02"
type textarea "x"
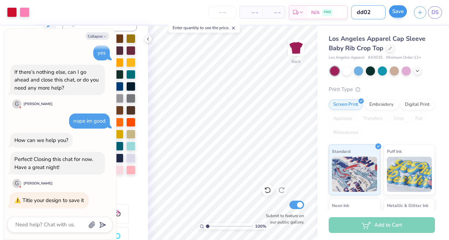
type input "dd02"
click at [398, 8] on button "Save" at bounding box center [398, 11] width 18 height 12
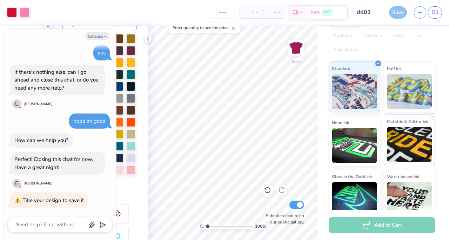
click at [406, 134] on img at bounding box center [409, 144] width 45 height 35
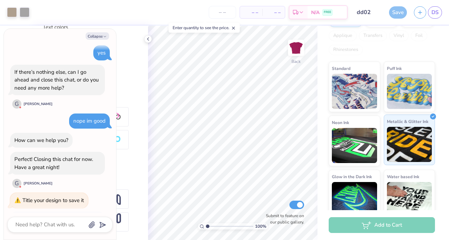
scroll to position [136, 0]
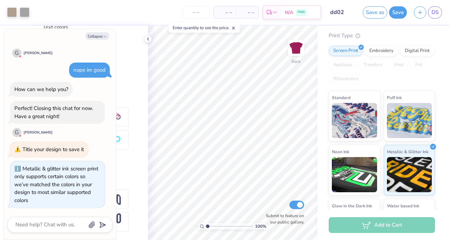
scroll to position [65, 0]
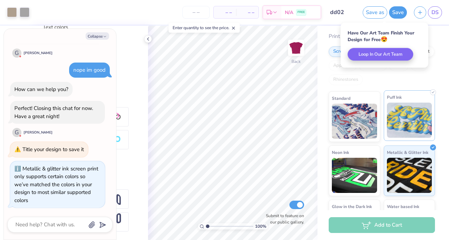
click at [411, 126] on img at bounding box center [409, 120] width 45 height 35
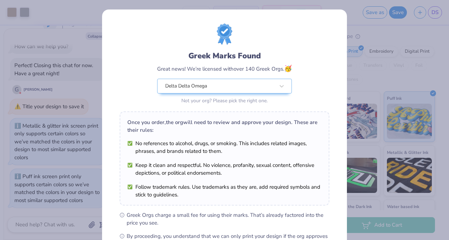
scroll to position [89, 0]
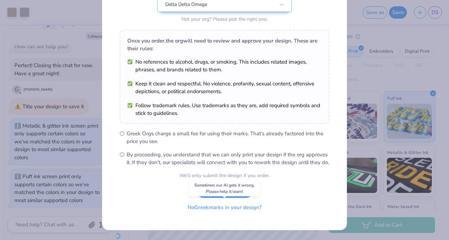
click at [216, 210] on button "No Greek marks in your design?" at bounding box center [225, 207] width 86 height 14
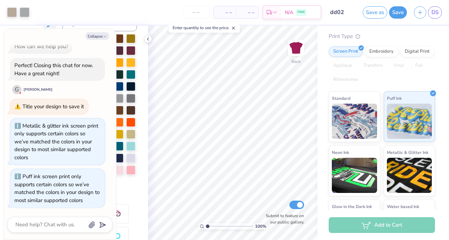
scroll to position [0, 0]
click at [101, 36] on button "Collapse" at bounding box center [98, 35] width 24 height 7
type textarea "x"
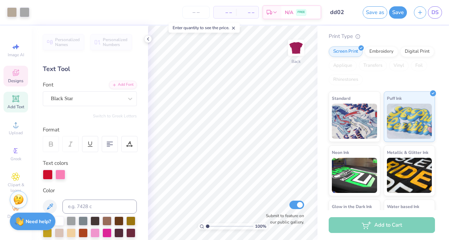
click at [17, 75] on icon at bounding box center [16, 73] width 6 height 6
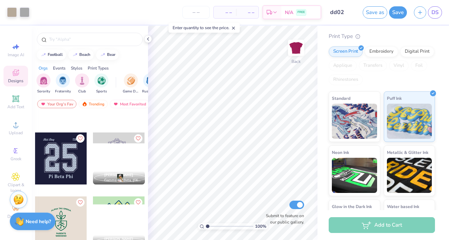
scroll to position [3320, 0]
